Goal: Information Seeking & Learning: Learn about a topic

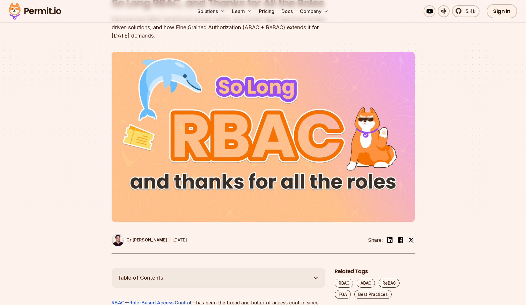
scroll to position [282, 0]
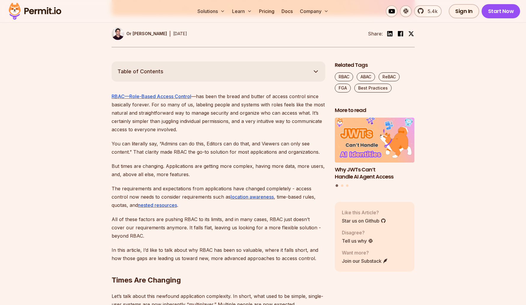
click at [317, 70] on icon "button" at bounding box center [315, 71] width 7 height 7
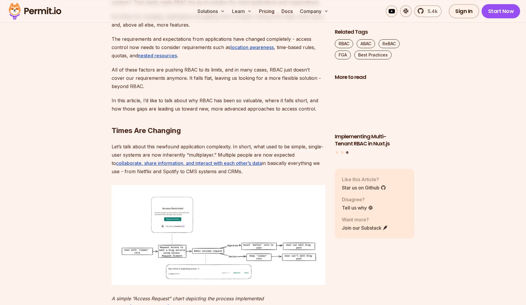
scroll to position [574, 0]
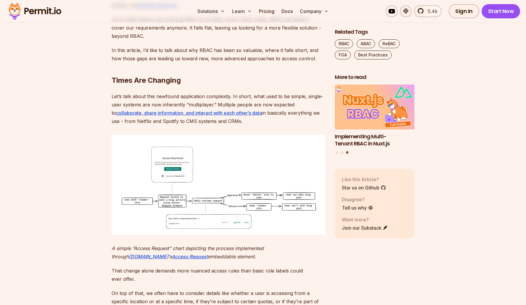
click at [220, 201] on img at bounding box center [218, 185] width 214 height 100
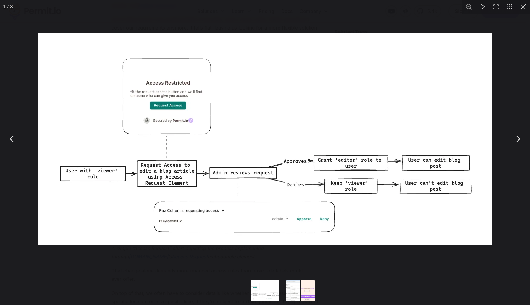
click at [192, 261] on div "You can close this modal content with the ESC key" at bounding box center [265, 139] width 530 height 278
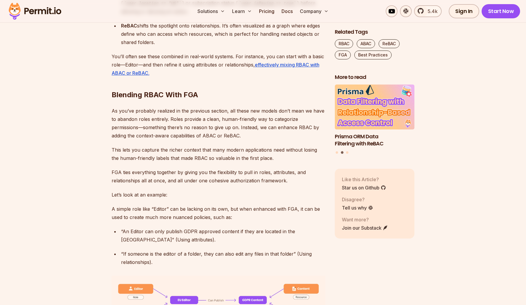
scroll to position [1543, 0]
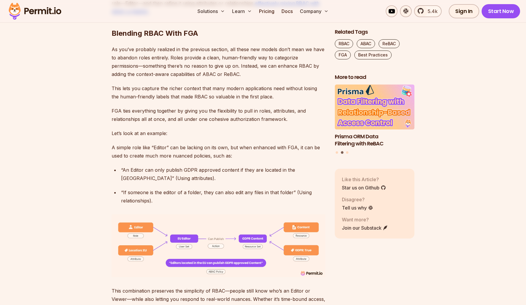
click at [197, 238] on img at bounding box center [218, 245] width 214 height 63
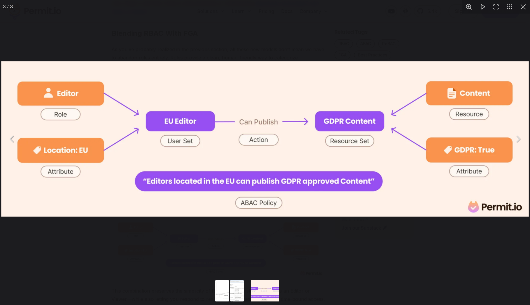
click at [154, 249] on div "You can close this modal content with the ESC key" at bounding box center [265, 139] width 530 height 278
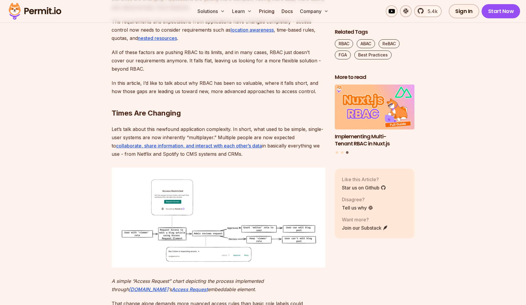
scroll to position [581, 0]
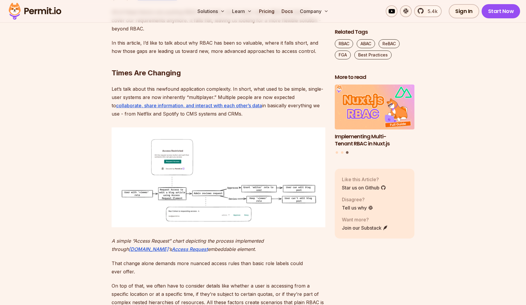
click at [253, 168] on img at bounding box center [218, 177] width 214 height 100
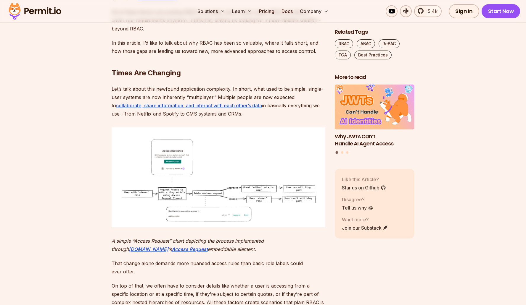
click at [231, 182] on img at bounding box center [218, 177] width 214 height 100
click at [266, 185] on img at bounding box center [218, 177] width 214 height 100
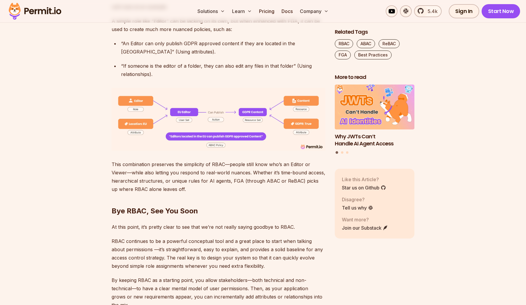
scroll to position [1640, 0]
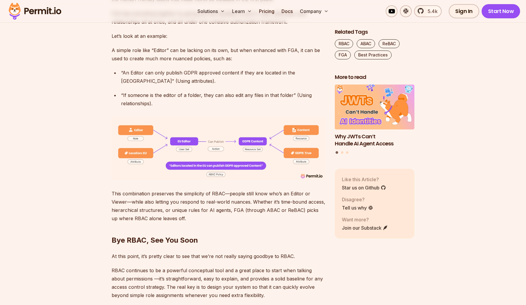
click at [305, 135] on img at bounding box center [218, 148] width 214 height 63
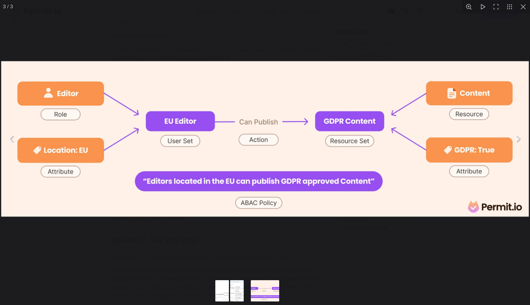
click at [227, 24] on div "You can close this modal content with the ESC key" at bounding box center [265, 139] width 530 height 278
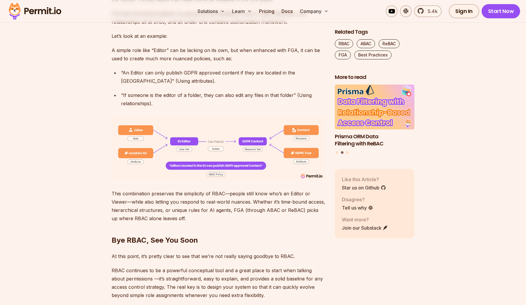
click at [218, 223] on h2 "Bye RBAC, See You Soon" at bounding box center [218, 228] width 214 height 33
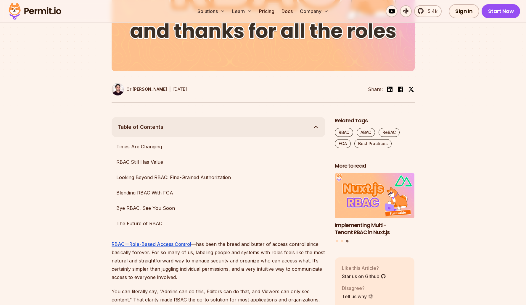
scroll to position [511, 0]
